Goal: Information Seeking & Learning: Learn about a topic

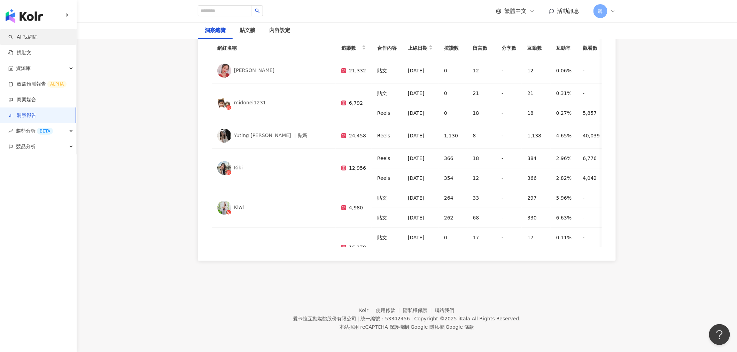
click at [33, 39] on link "AI 找網紅" at bounding box center [22, 37] width 29 height 7
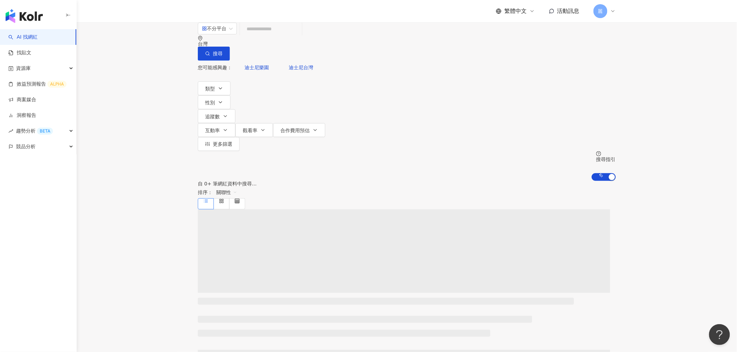
click at [299, 36] on input "search" at bounding box center [271, 28] width 56 height 13
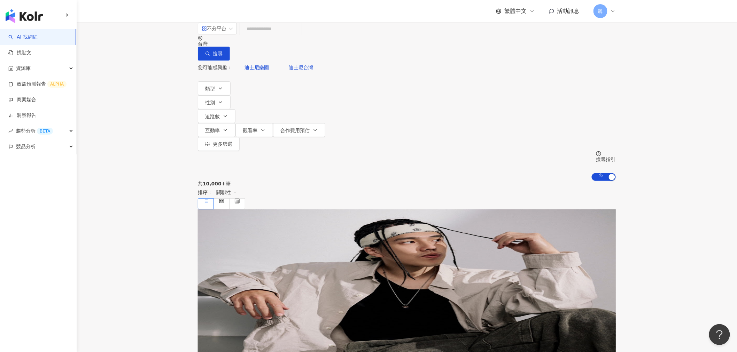
click at [299, 36] on input "search" at bounding box center [271, 28] width 56 height 13
type input "*****"
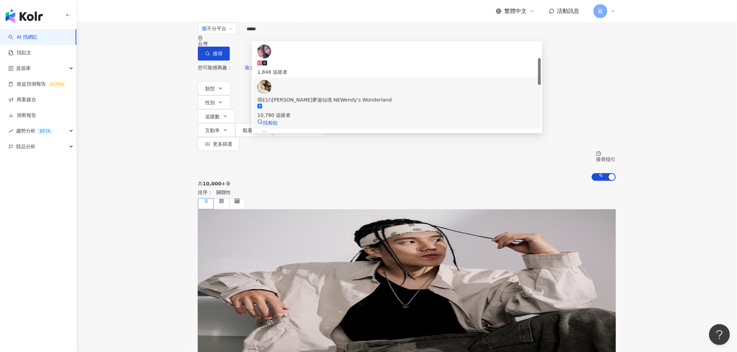
click at [357, 96] on div "琪幻の愛麗絲夢遊仙境 NEWendy’s Wonderland" at bounding box center [396, 100] width 279 height 8
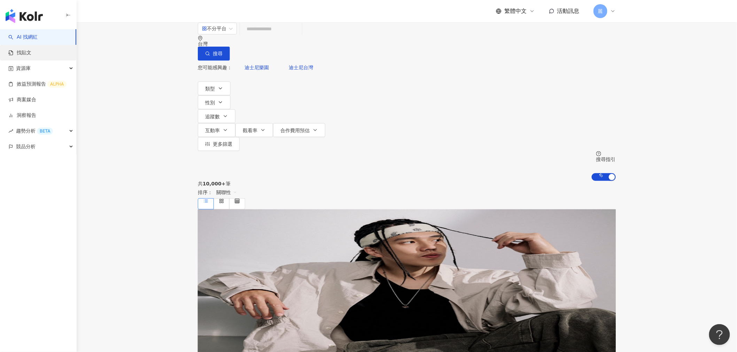
click at [31, 54] on link "找貼文" at bounding box center [19, 52] width 23 height 7
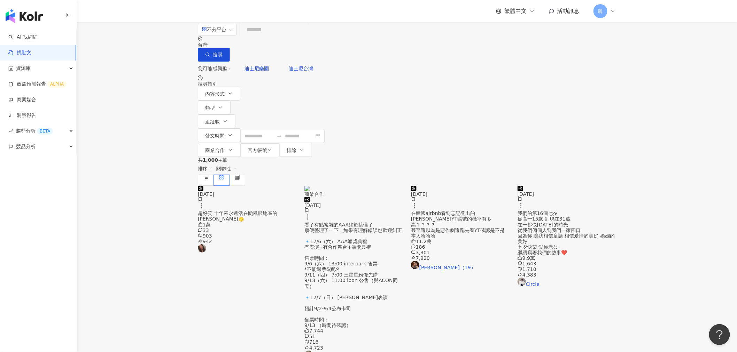
click at [260, 37] on input "search" at bounding box center [274, 29] width 63 height 15
type input "**"
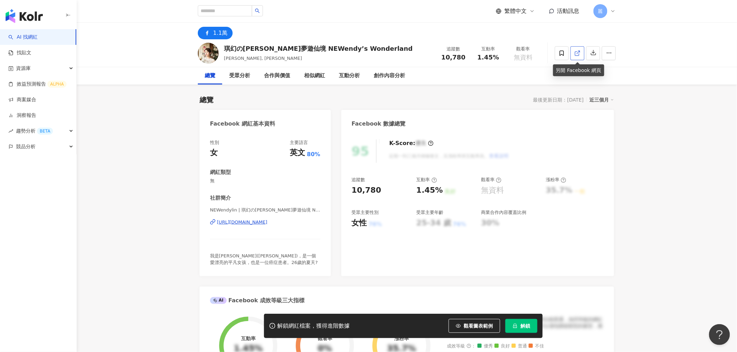
click at [578, 53] on icon at bounding box center [577, 53] width 6 height 6
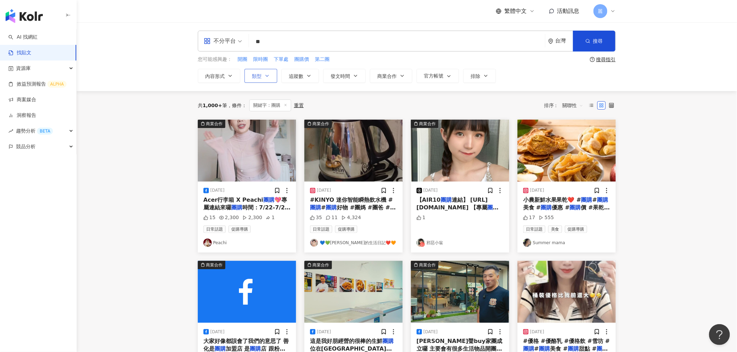
click at [266, 73] on icon "button" at bounding box center [267, 76] width 6 height 6
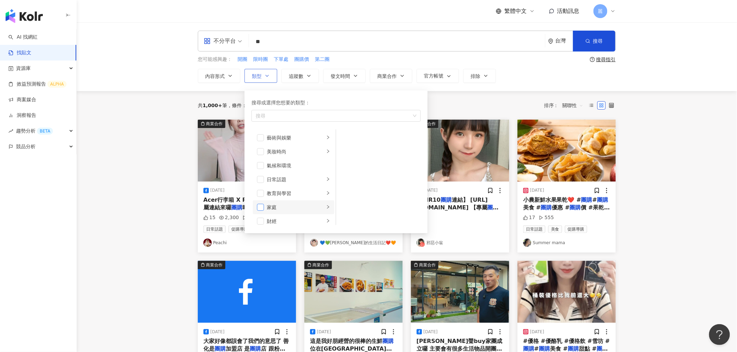
click at [260, 210] on span "button" at bounding box center [260, 207] width 7 height 7
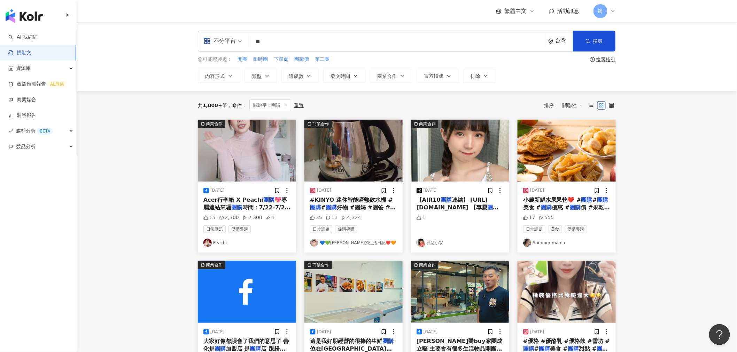
click at [546, 75] on div "內容形式 類型 搜尋或選擇您想要的類型： 家庭 藝術與娛樂 美妝時尚 氣候和環境 日常話題 教育與學習 家庭 財經 美食 命理占卜 遊戲 法政社會 生活風格 …" at bounding box center [407, 76] width 418 height 14
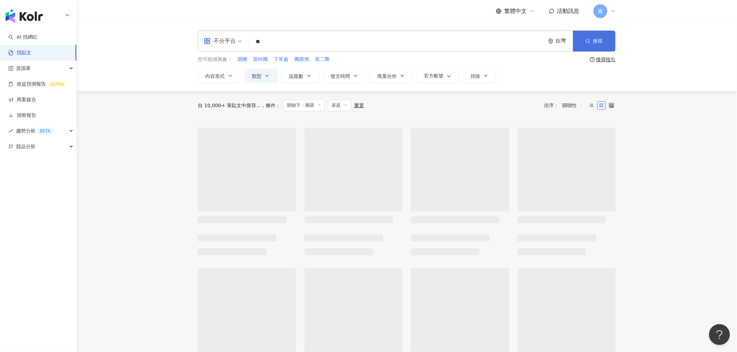
click at [600, 45] on button "搜尋" at bounding box center [594, 41] width 42 height 21
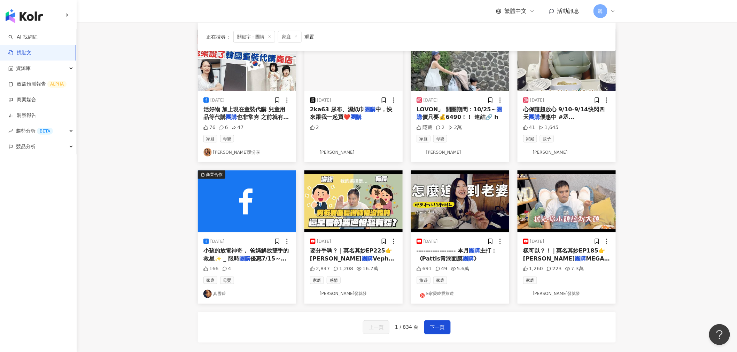
scroll to position [271, 0]
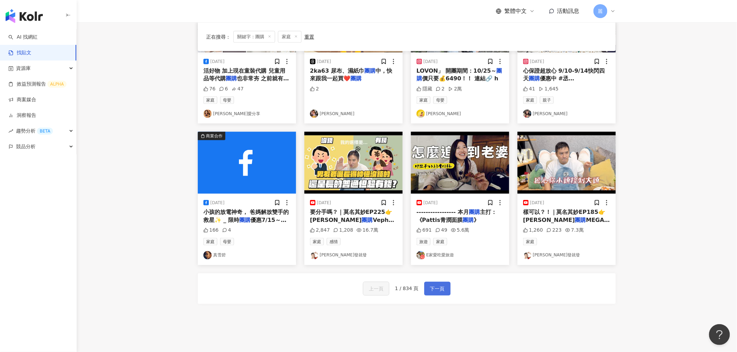
click at [432, 291] on span "下一頁" at bounding box center [437, 289] width 15 height 8
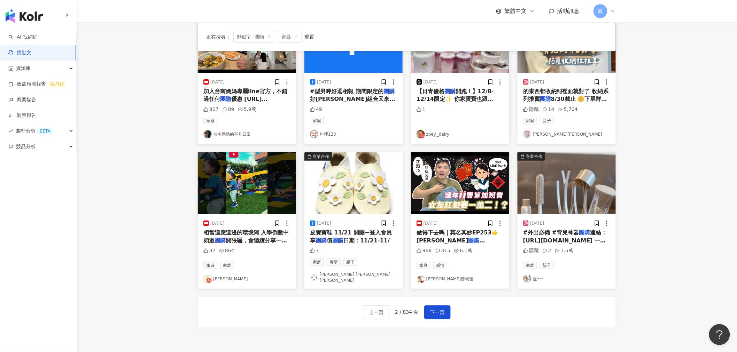
scroll to position [317, 0]
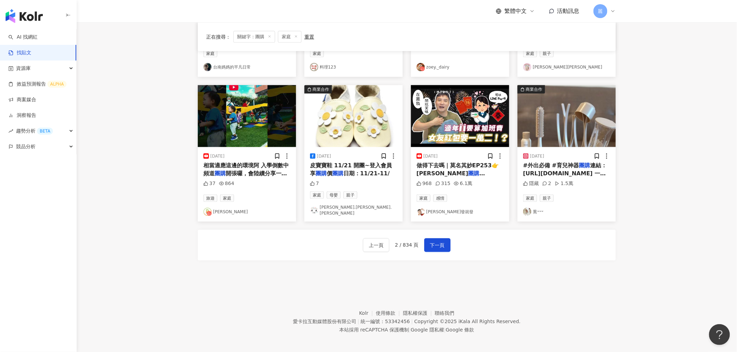
click at [571, 169] on span "#外出必備 #育兒神器" at bounding box center [551, 165] width 56 height 7
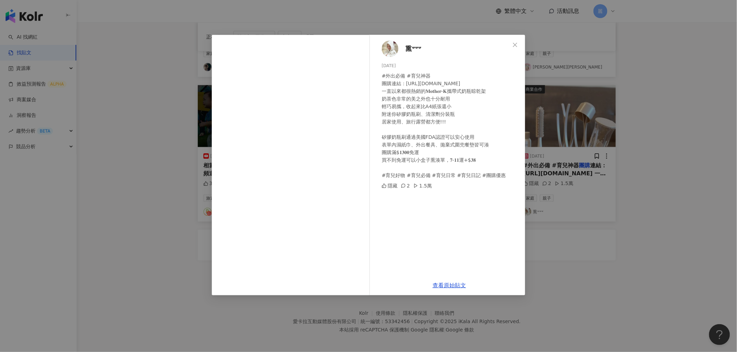
drag, startPoint x: 514, startPoint y: 44, endPoint x: 545, endPoint y: 70, distance: 40.0
click at [513, 43] on icon "close" at bounding box center [515, 45] width 6 height 6
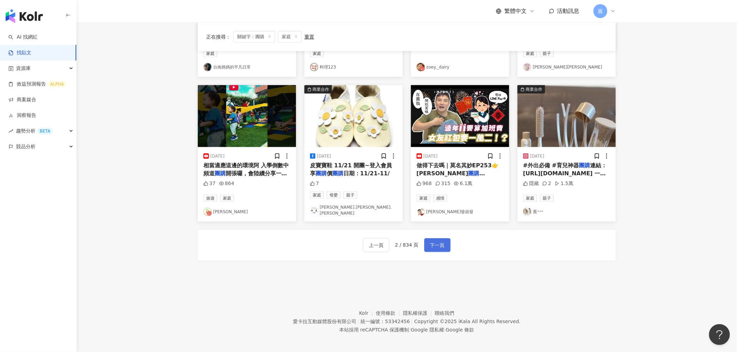
click at [443, 244] on span "下一頁" at bounding box center [437, 246] width 15 height 8
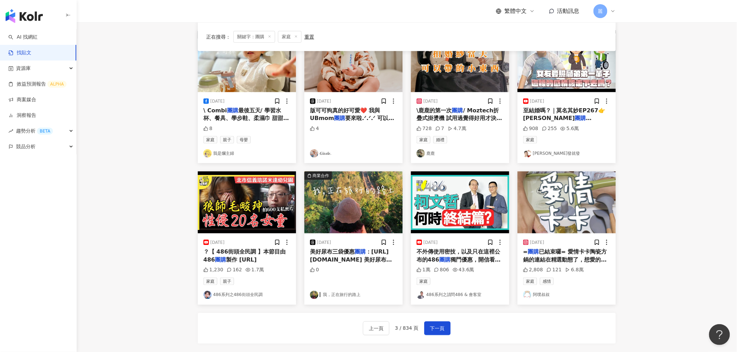
scroll to position [240, 0]
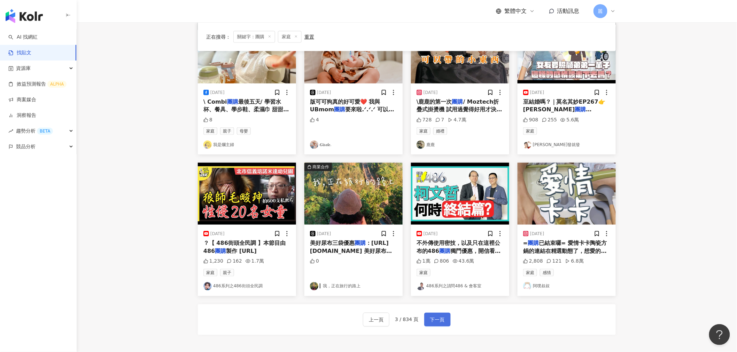
click at [437, 321] on span "下一頁" at bounding box center [437, 320] width 15 height 8
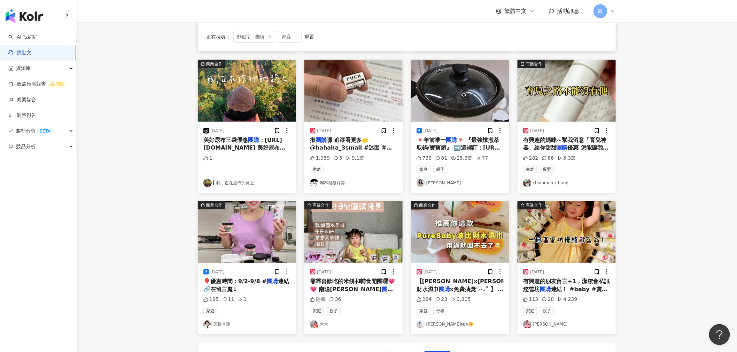
scroll to position [201, 0]
click at [460, 287] on span "x免費抽獎‎♡‧₊˚ 】 你是不是也常常遇到 濕紙巾總是要用好多張才擦得乾淨 太薄尺寸太小擦東西還會碰到手 常常遇到連抽被氣死的問題 推薦你們一款超厚、超濕 …" at bounding box center [459, 325] width 87 height 77
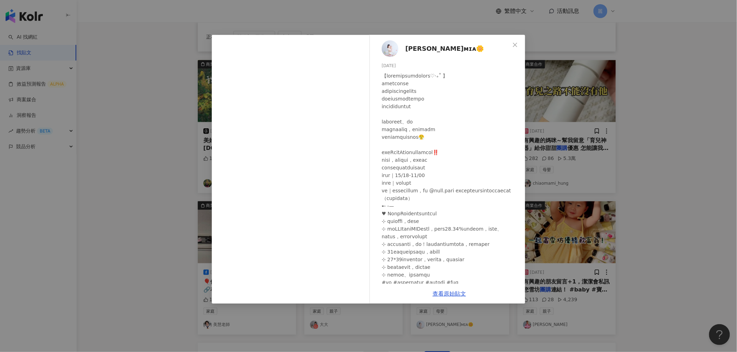
click at [418, 50] on span "黃茜ᴍɪᴀ🌼" at bounding box center [444, 49] width 79 height 10
click at [514, 46] on icon "close" at bounding box center [515, 44] width 4 height 4
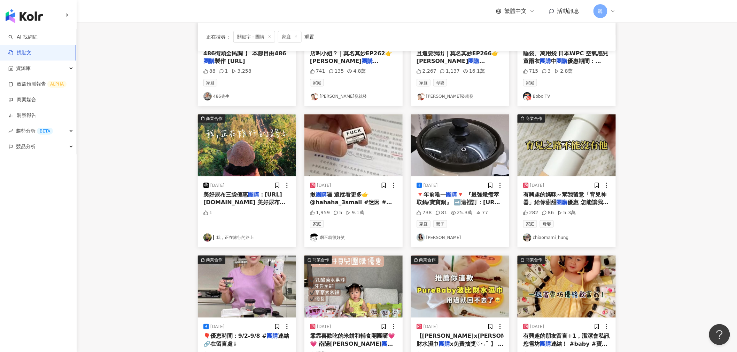
scroll to position [232, 0]
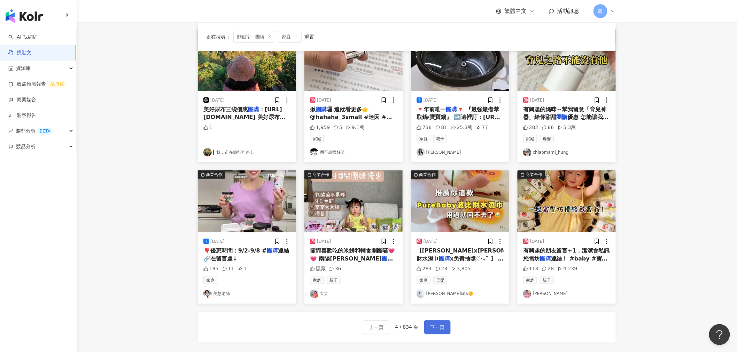
click at [439, 332] on button "下一頁" at bounding box center [437, 328] width 26 height 14
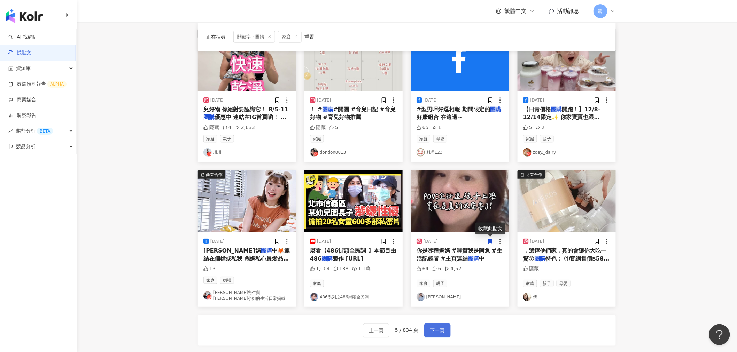
click at [431, 327] on span "下一頁" at bounding box center [437, 331] width 15 height 8
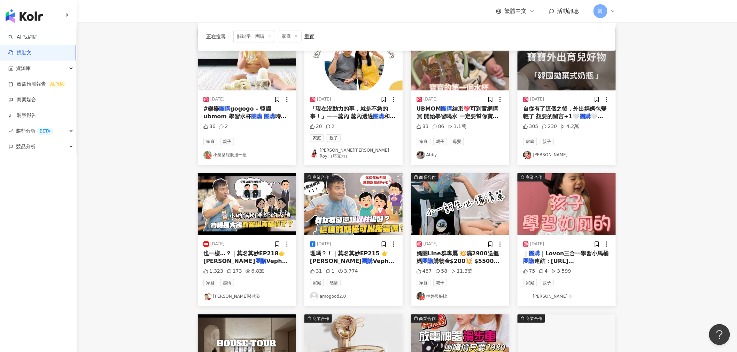
scroll to position [77, 0]
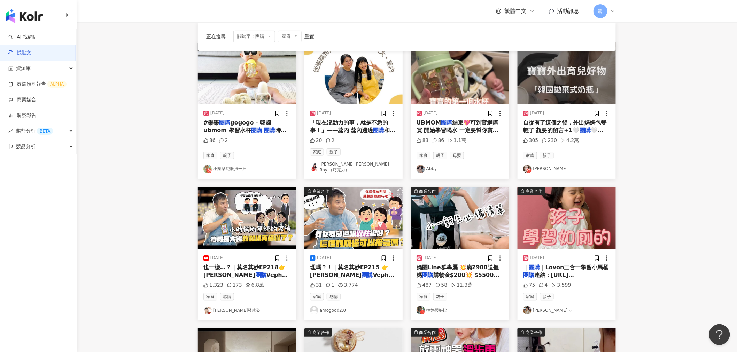
click at [561, 126] on span "自從有了這個之後，外出媽媽包變輕了 想要的留言+1🤍" at bounding box center [565, 126] width 84 height 14
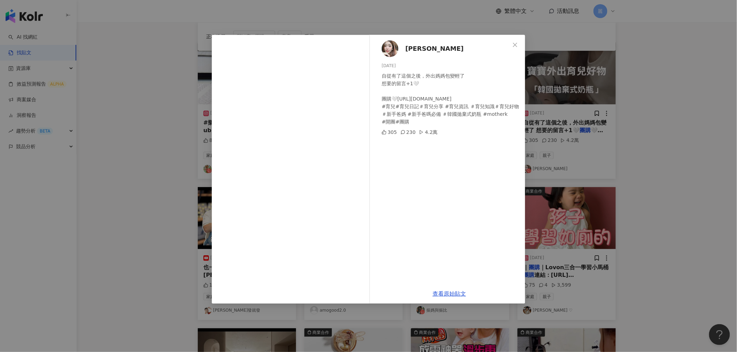
click at [413, 50] on span "小彤" at bounding box center [434, 49] width 58 height 10
click at [515, 42] on icon "close" at bounding box center [515, 45] width 6 height 6
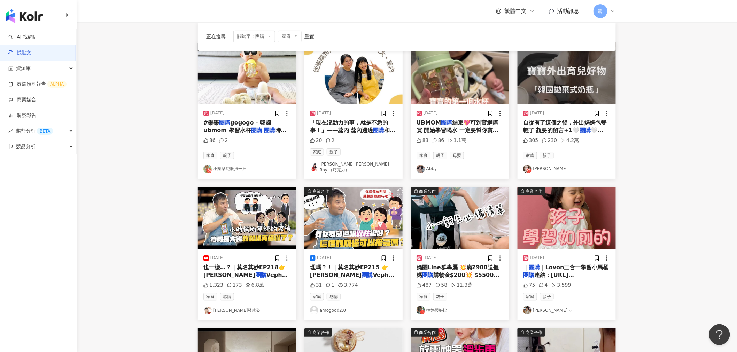
click at [513, 42] on div "正在搜尋 ： 關鍵字：團購 家庭 重置 排序： 關聯性" at bounding box center [406, 37] width 401 height 12
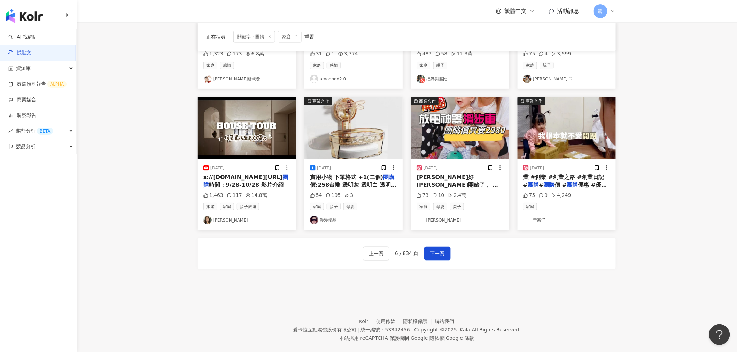
scroll to position [309, 0]
click at [437, 250] on span "下一頁" at bounding box center [437, 254] width 15 height 8
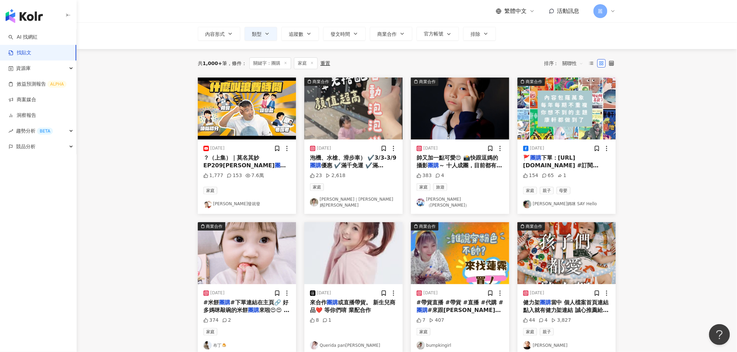
scroll to position [274, 0]
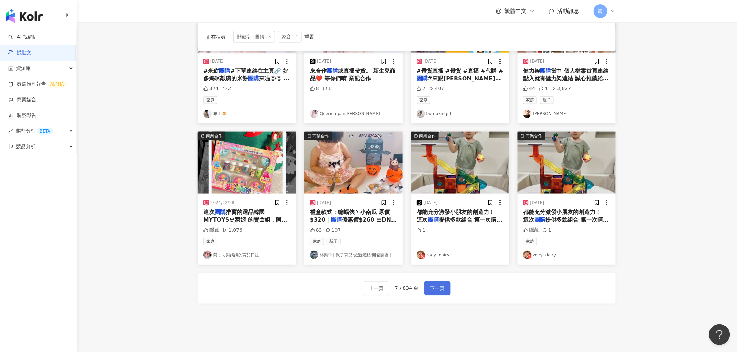
drag, startPoint x: 434, startPoint y: 290, endPoint x: 444, endPoint y: 287, distance: 10.7
click at [434, 290] on span "下一頁" at bounding box center [437, 289] width 15 height 8
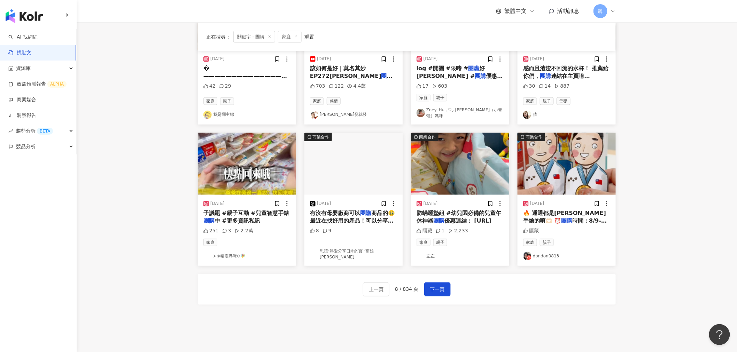
scroll to position [271, 0]
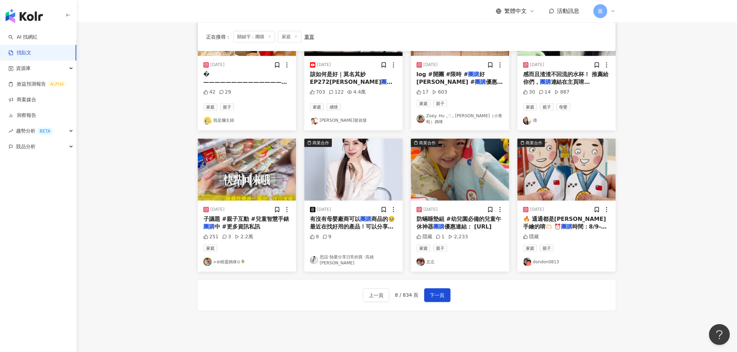
click at [371, 255] on link "思誼·熱愛分享日常的寶 ·高雄[PERSON_NAME]" at bounding box center [353, 261] width 87 height 12
click at [432, 292] on span "下一頁" at bounding box center [437, 296] width 15 height 8
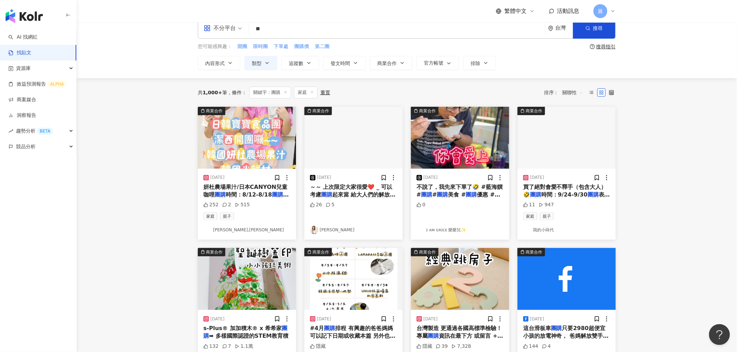
scroll to position [0, 0]
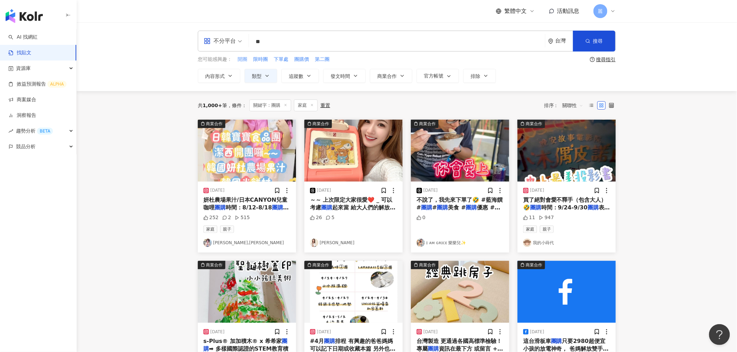
click at [239, 60] on span "開團" at bounding box center [242, 59] width 10 height 7
type input "**"
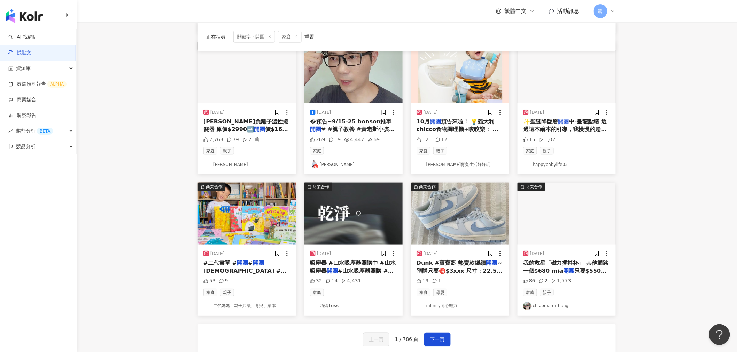
scroll to position [232, 0]
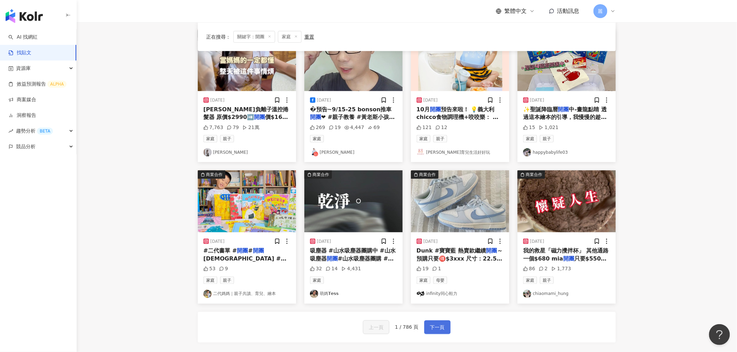
click at [442, 328] on span "下一頁" at bounding box center [437, 328] width 15 height 8
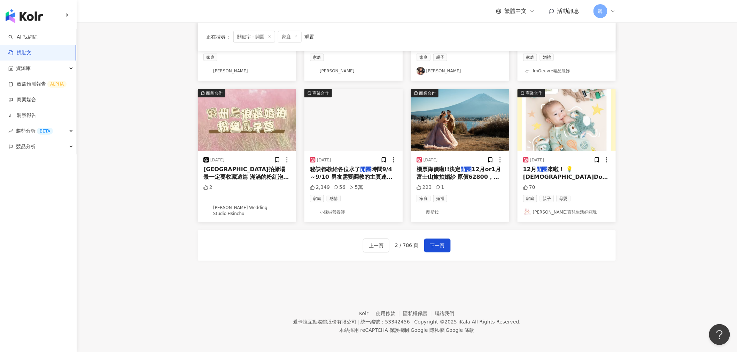
scroll to position [317, 0]
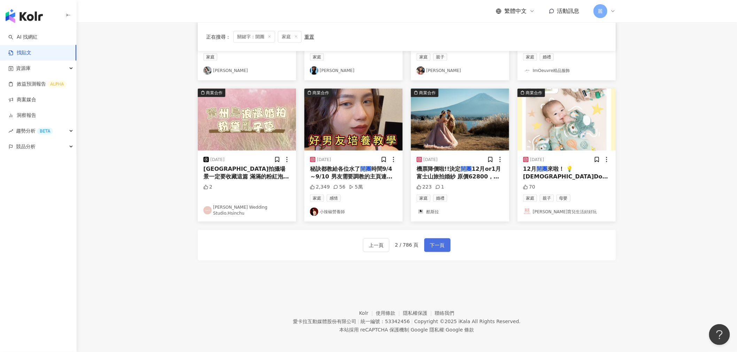
click at [443, 244] on span "下一頁" at bounding box center [437, 246] width 15 height 8
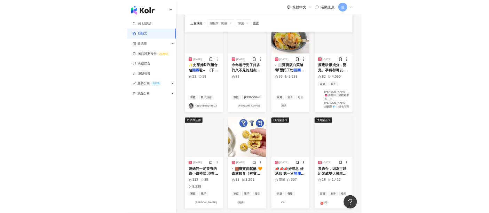
scroll to position [271, 0]
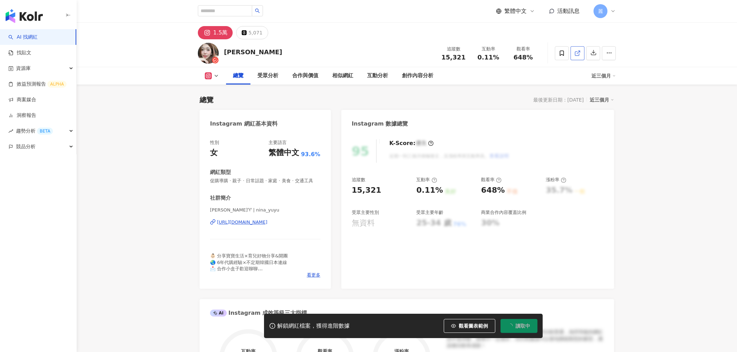
click at [577, 52] on icon at bounding box center [577, 54] width 4 height 4
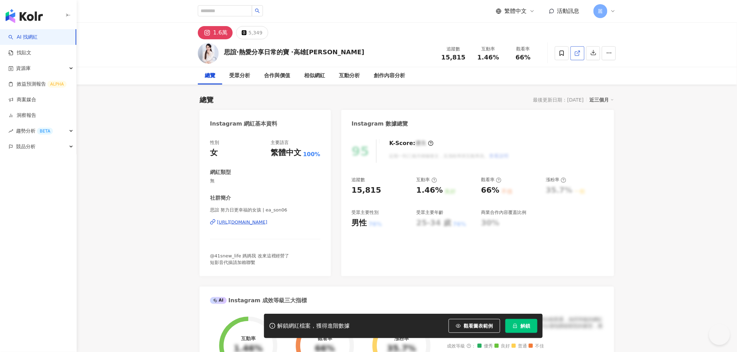
click at [579, 53] on icon at bounding box center [577, 53] width 6 height 6
